Goal: Use online tool/utility: Use online tool/utility

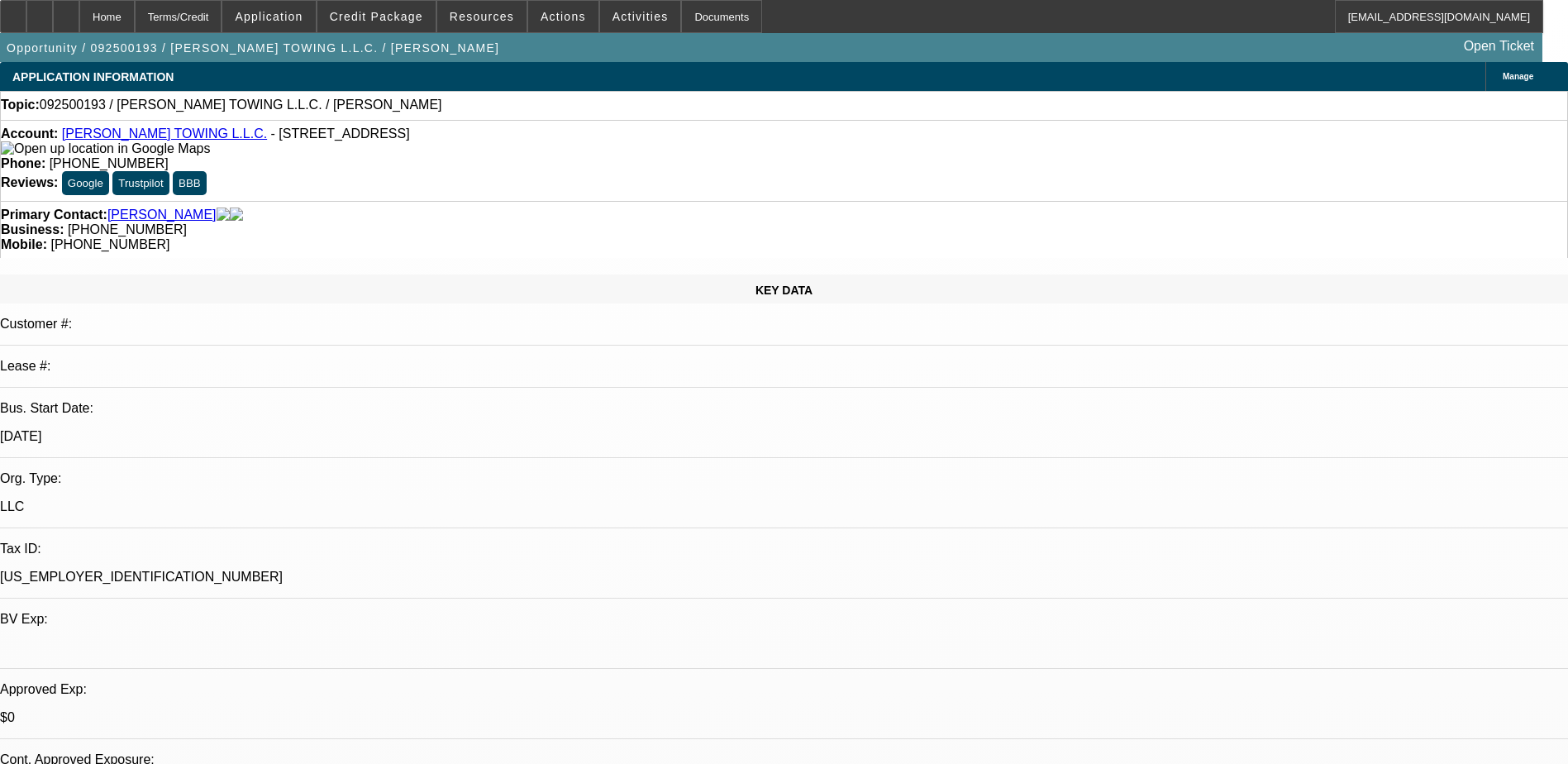
select select "0"
select select "2"
select select "0.1"
select select "4"
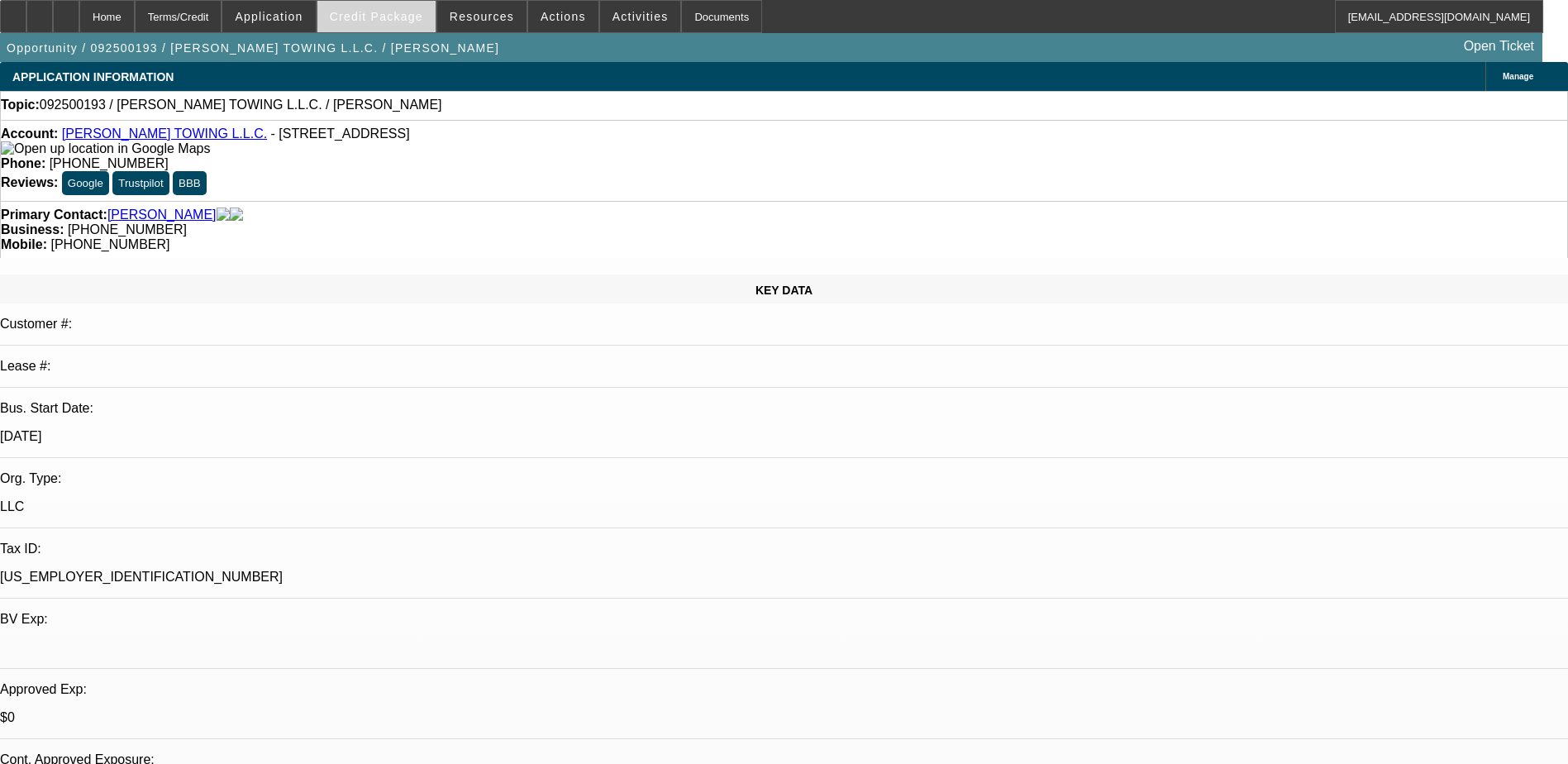
click at [379, 15] on span "Credit Package" at bounding box center [376, 16] width 94 height 13
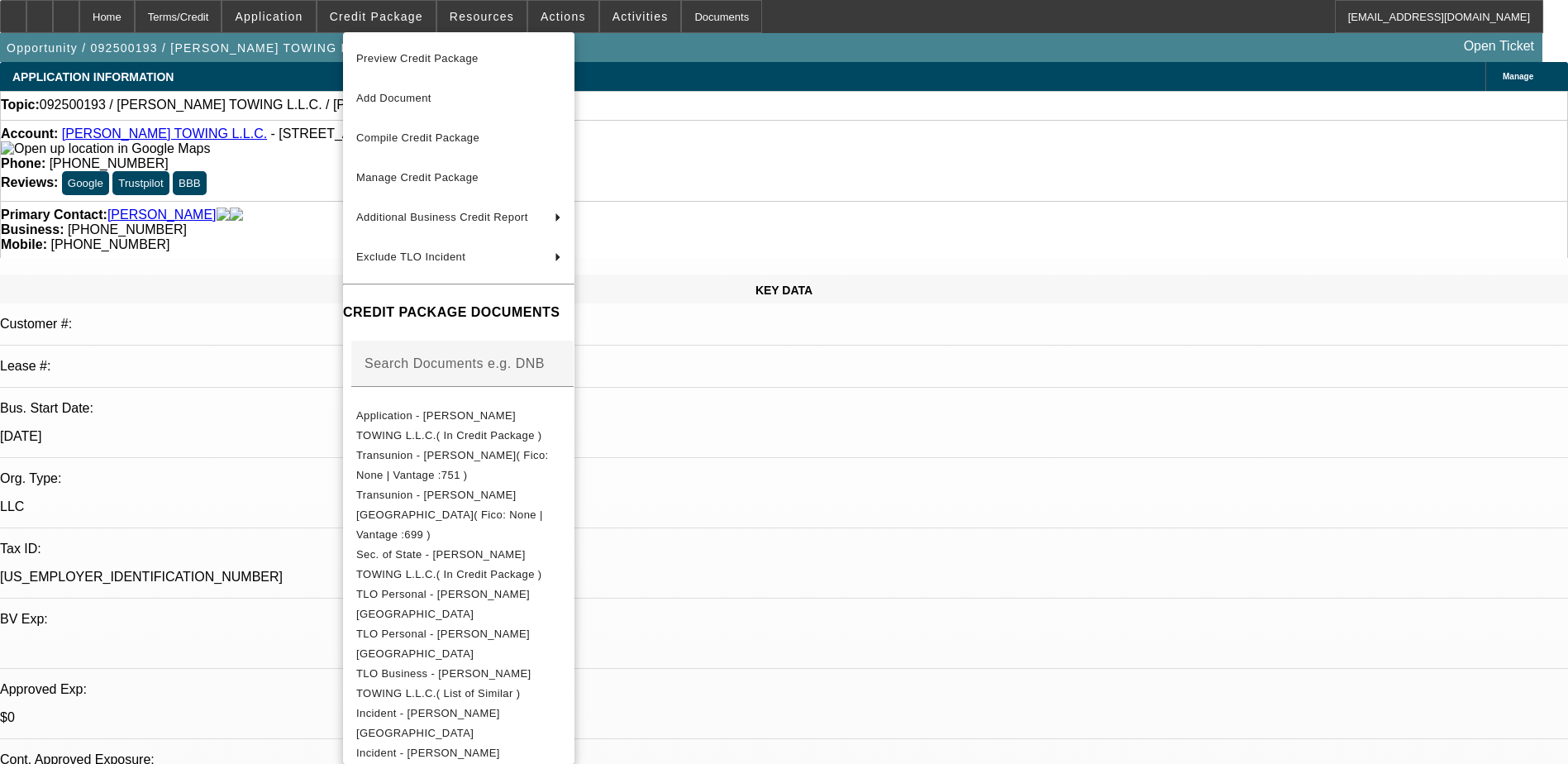
click at [61, 18] on div at bounding box center [784, 382] width 1568 height 764
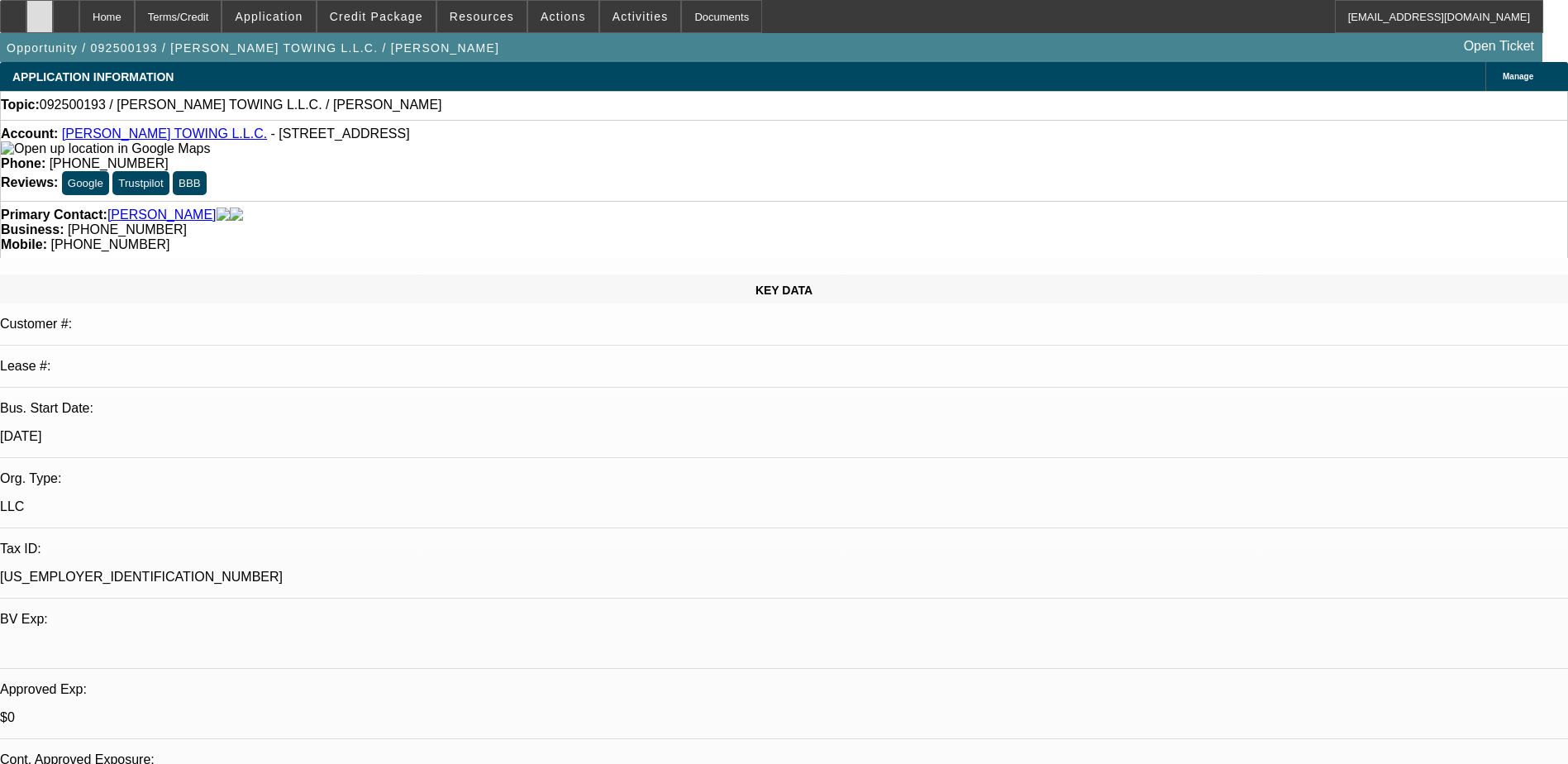
click at [39, 11] on icon at bounding box center [39, 11] width 0 height 0
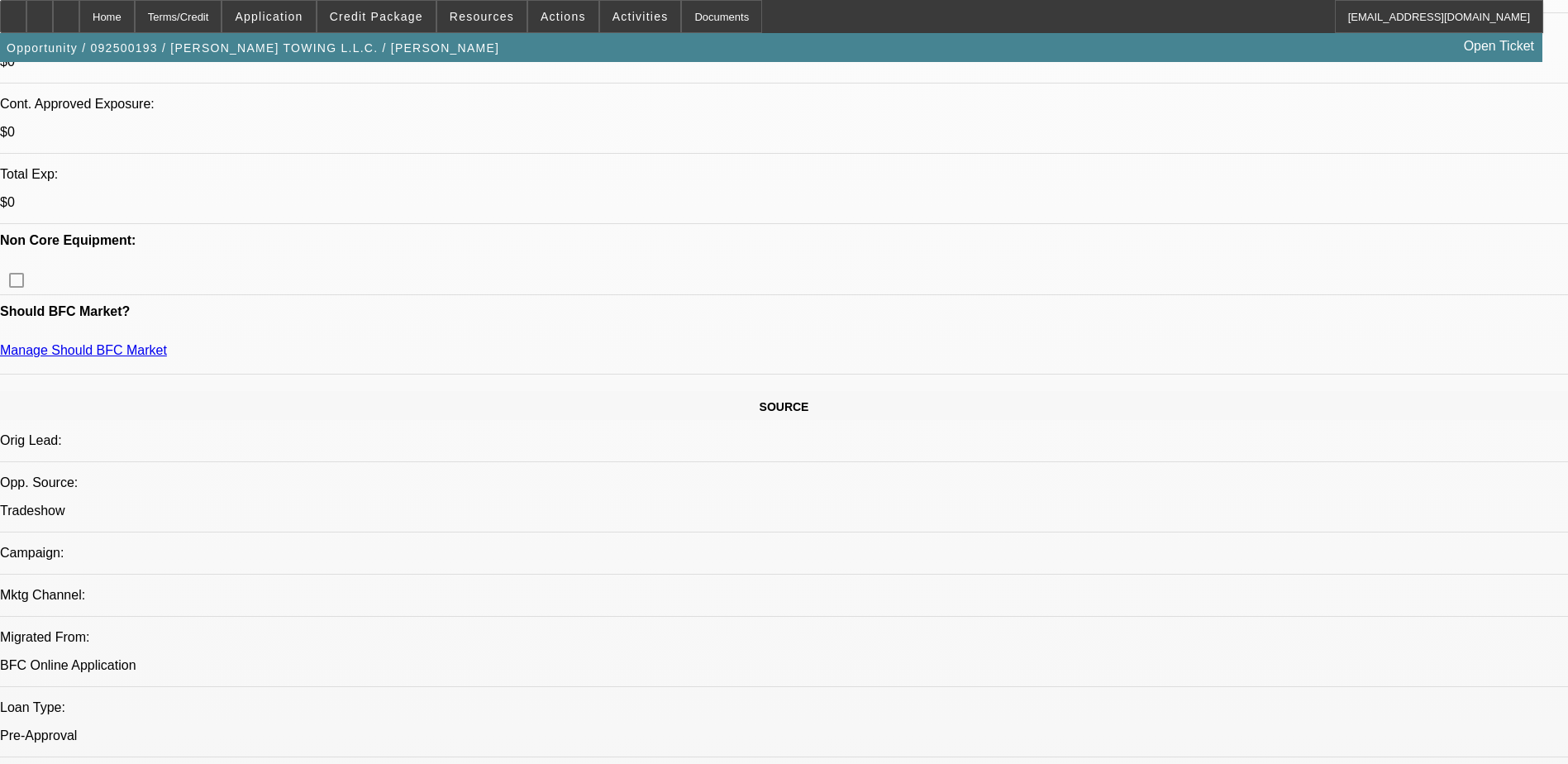
scroll to position [579, 0]
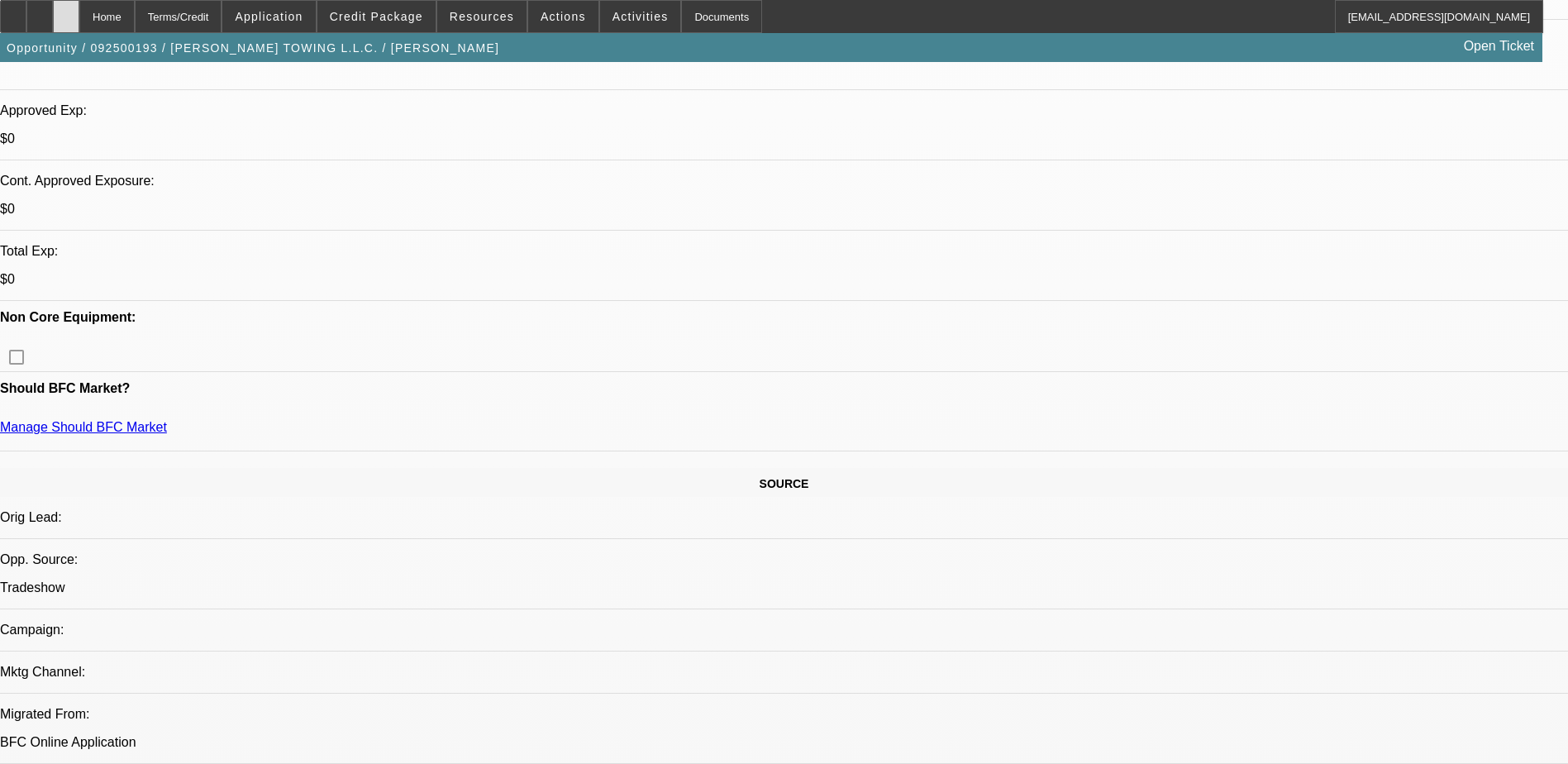
click at [80, 12] on div at bounding box center [66, 17] width 26 height 33
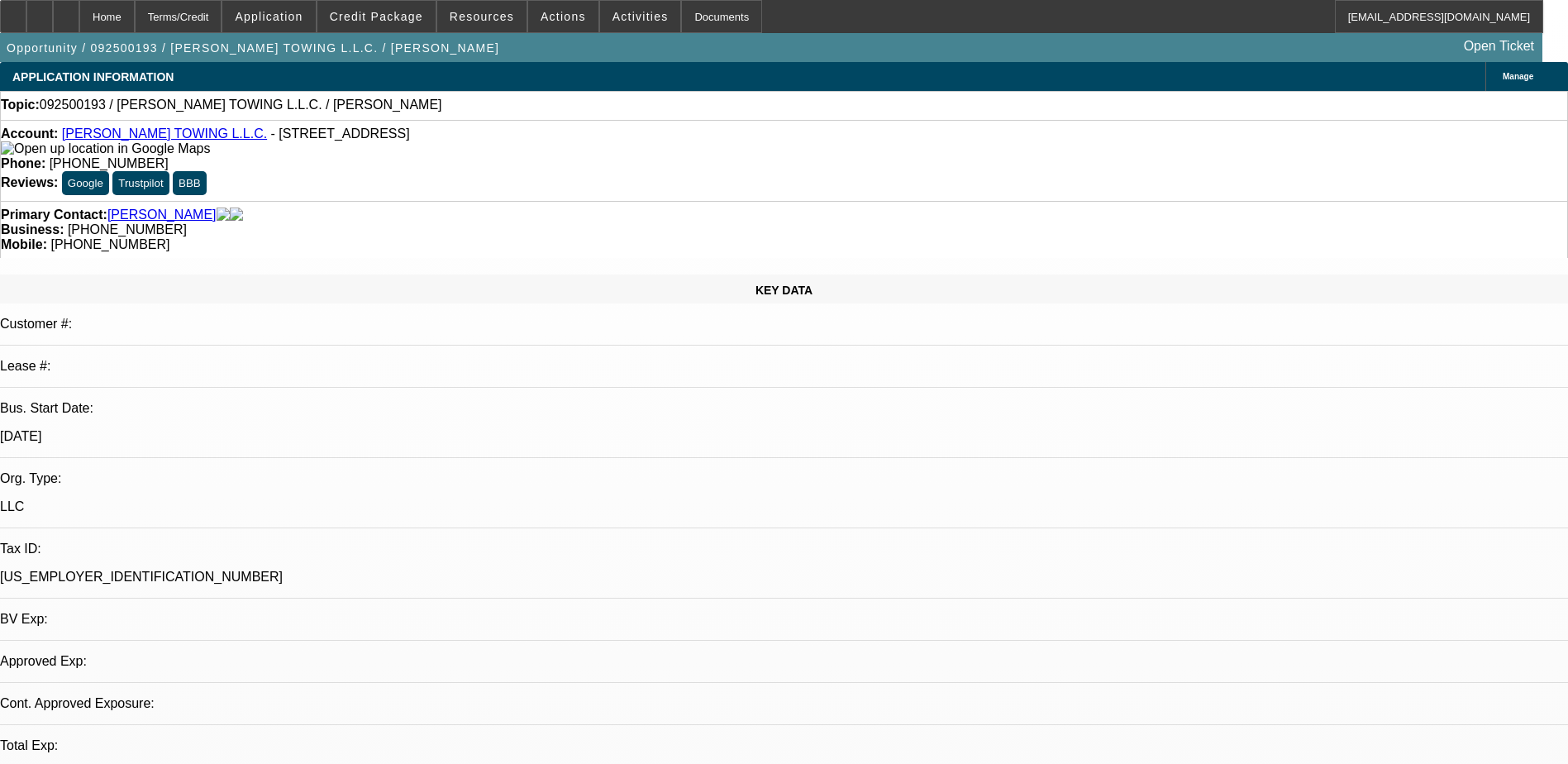
select select "0"
select select "2"
select select "0.1"
select select "4"
